Goal: Transaction & Acquisition: Purchase product/service

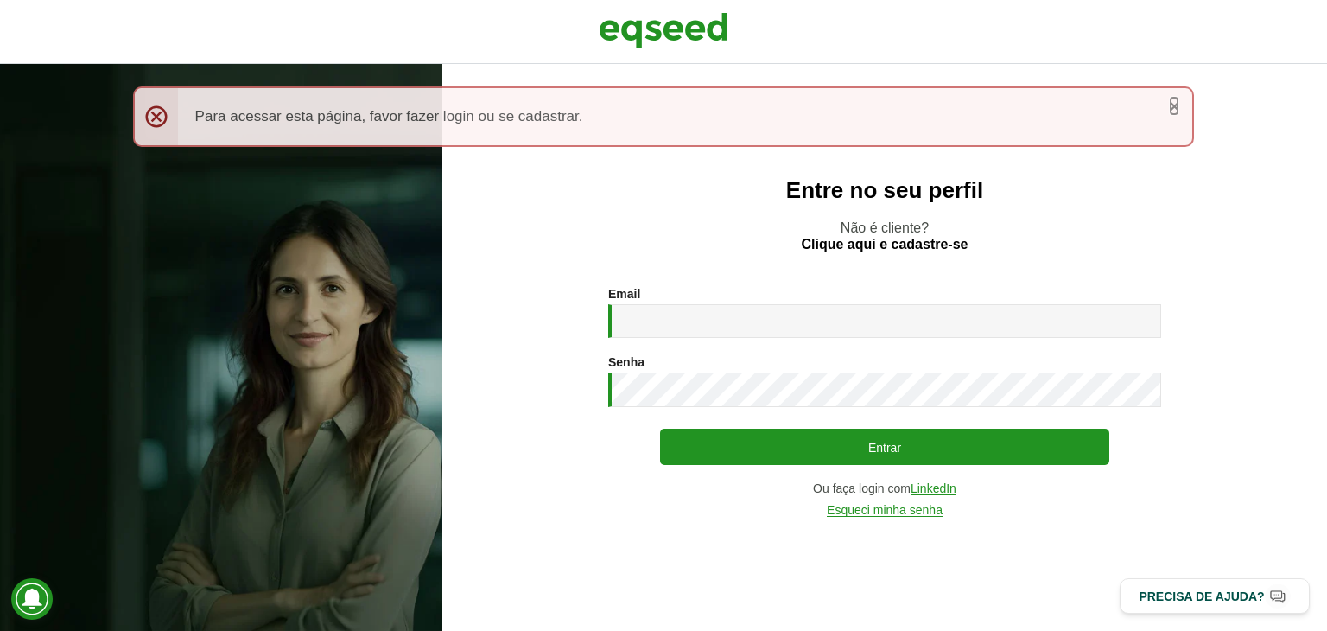
click at [1176, 103] on link "×" at bounding box center [1174, 106] width 10 height 18
type input "**********"
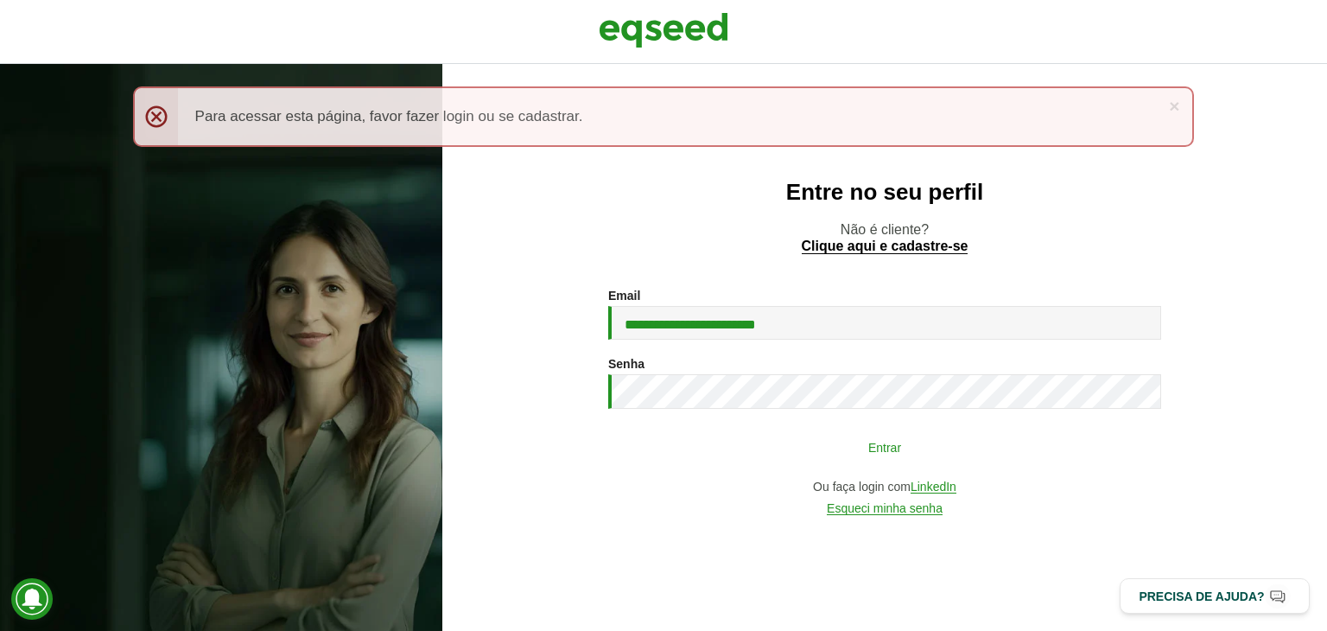
click at [885, 440] on button "Entrar" at bounding box center [884, 446] width 449 height 33
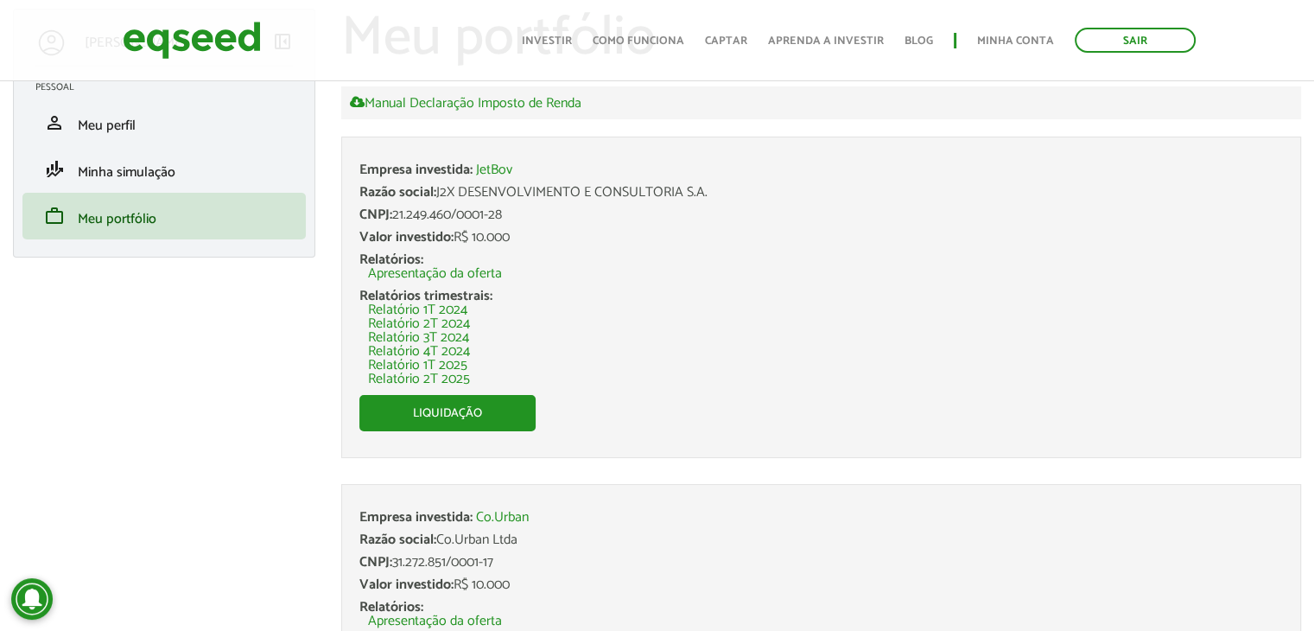
scroll to position [83, 0]
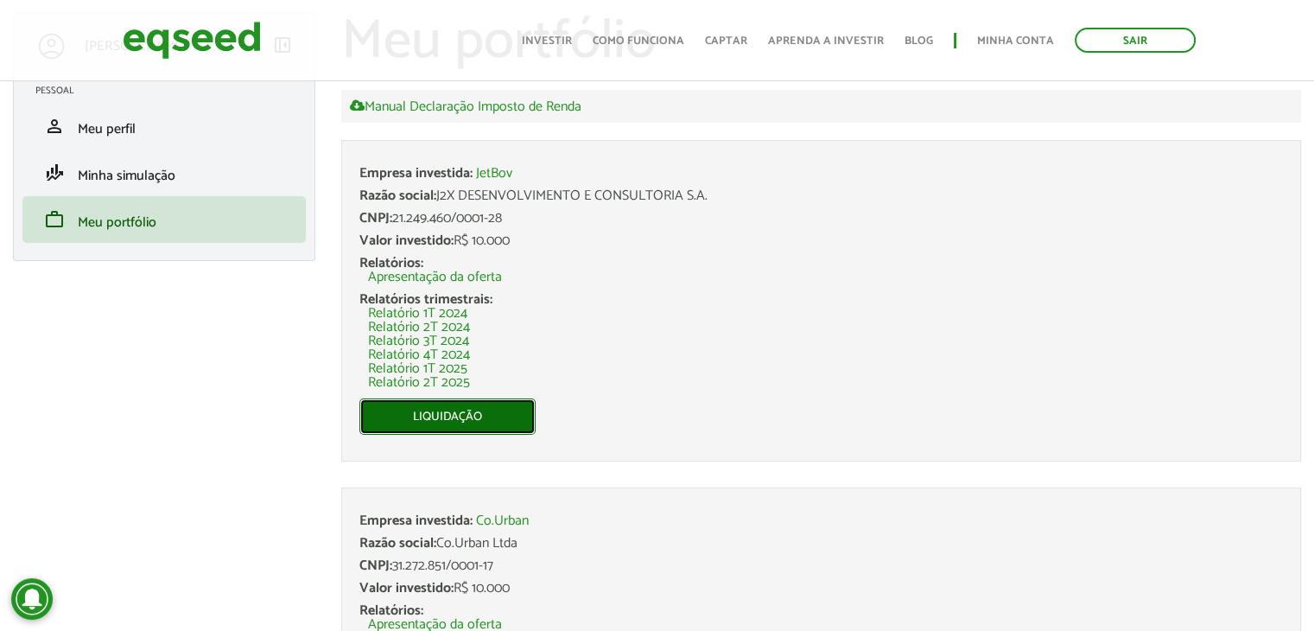
click at [446, 415] on link "Liquidação" at bounding box center [447, 416] width 176 height 36
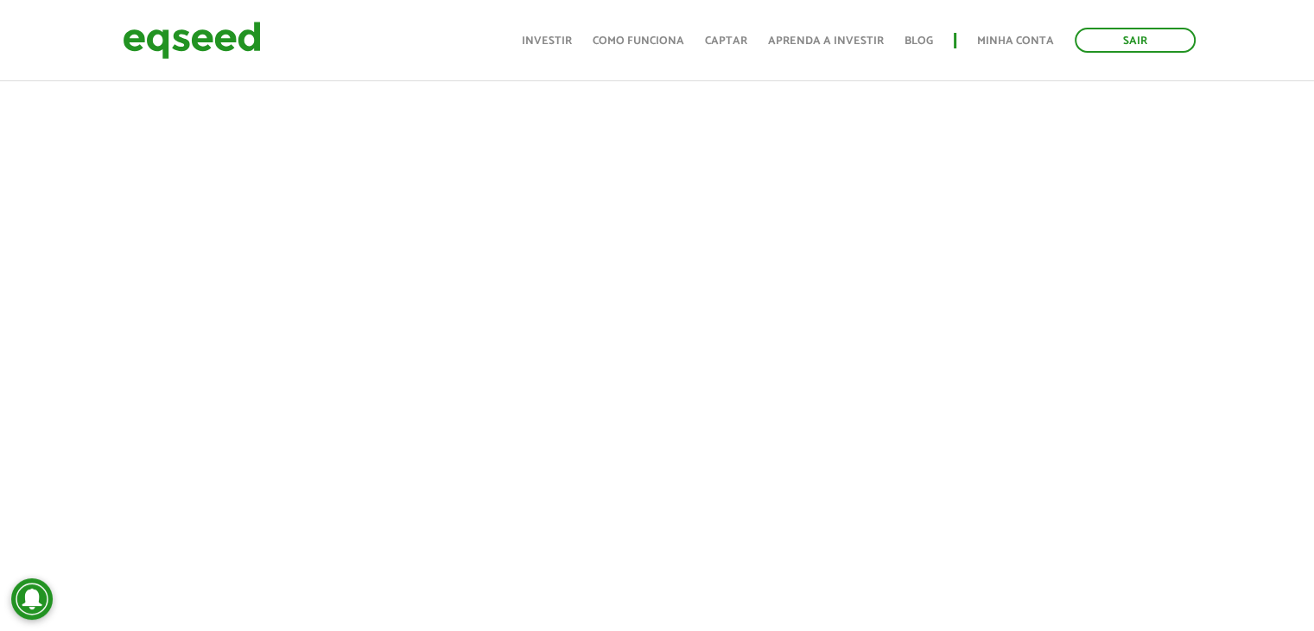
scroll to position [605, 0]
click at [152, 304] on div "[PERSON_NAME] left_panel_close [GEOGRAPHIC_DATA] person Meu perfil finance_mode…" at bounding box center [657, 636] width 1314 height 2293
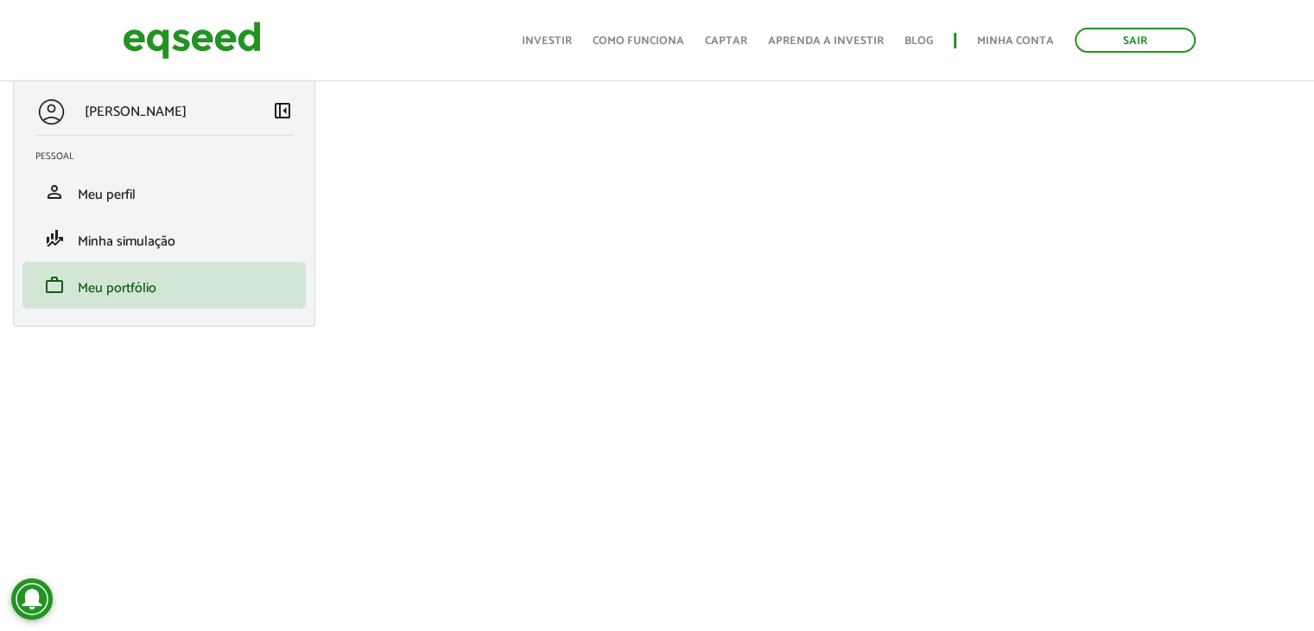
scroll to position [0, 0]
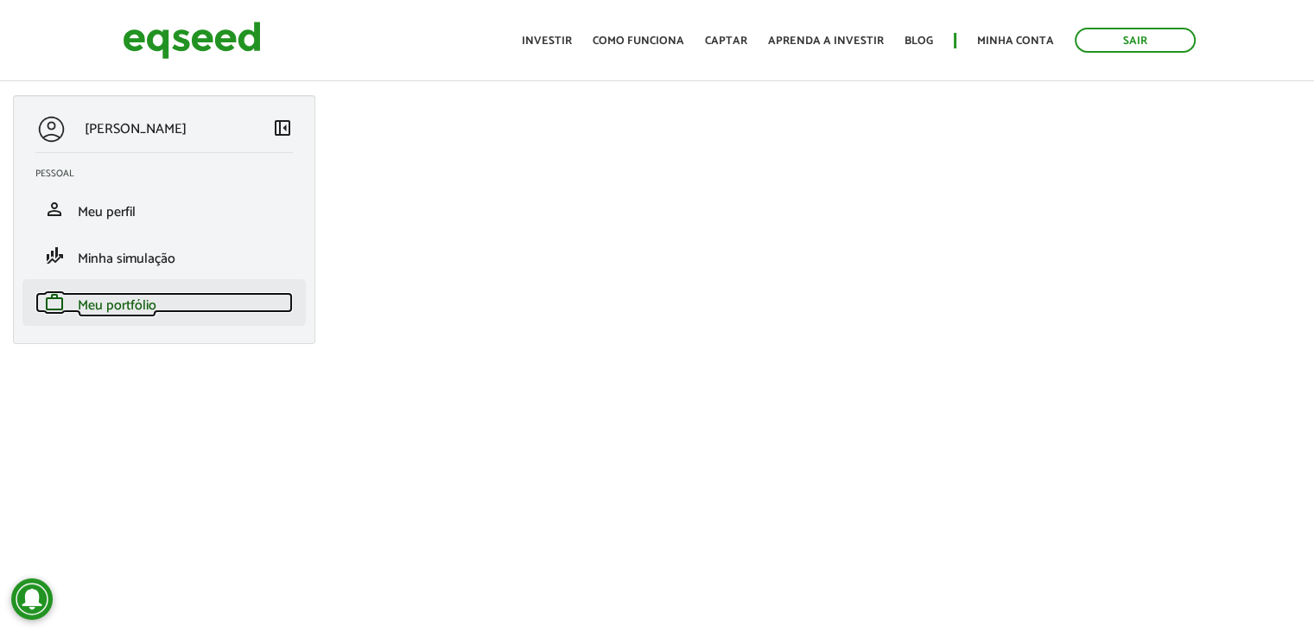
click at [105, 306] on span "Meu portfólio" at bounding box center [117, 305] width 79 height 23
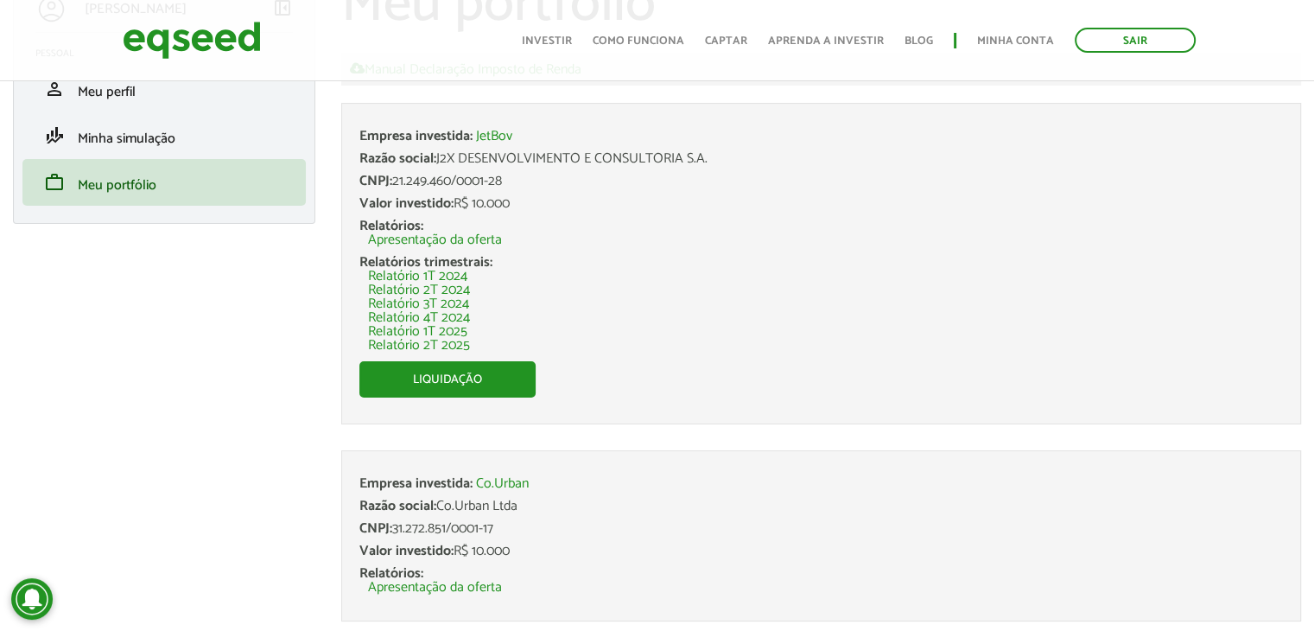
scroll to position [169, 0]
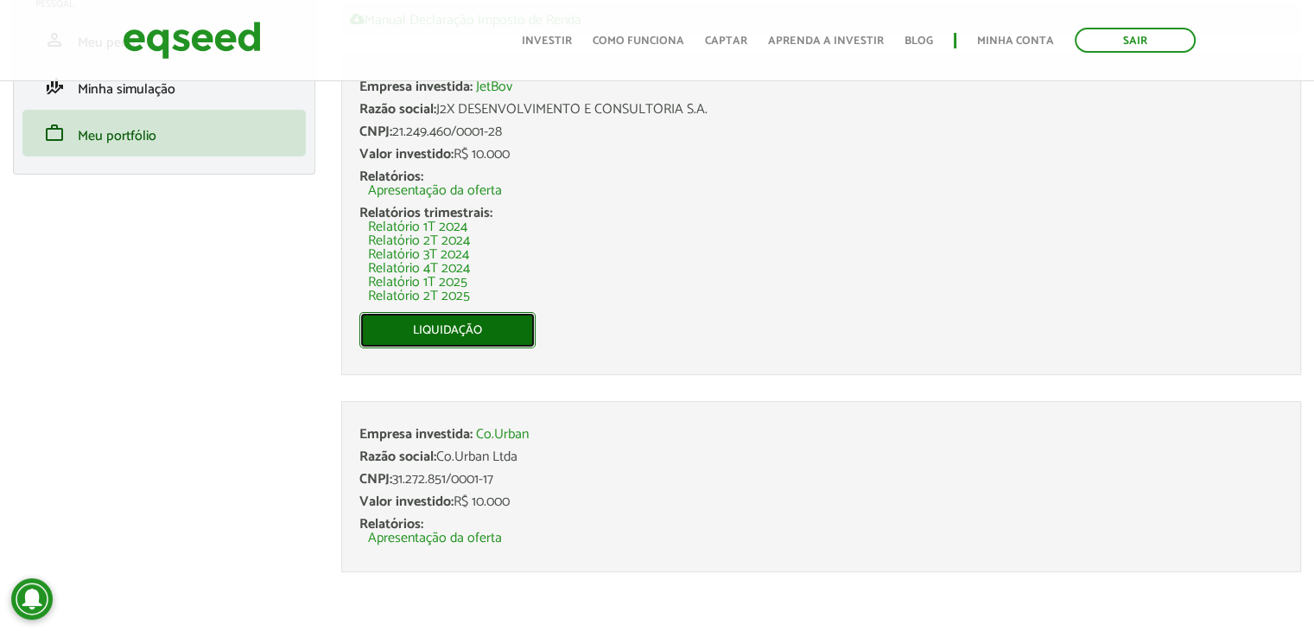
click at [451, 315] on link "Liquidação" at bounding box center [447, 330] width 176 height 36
